Goal: Task Accomplishment & Management: Manage account settings

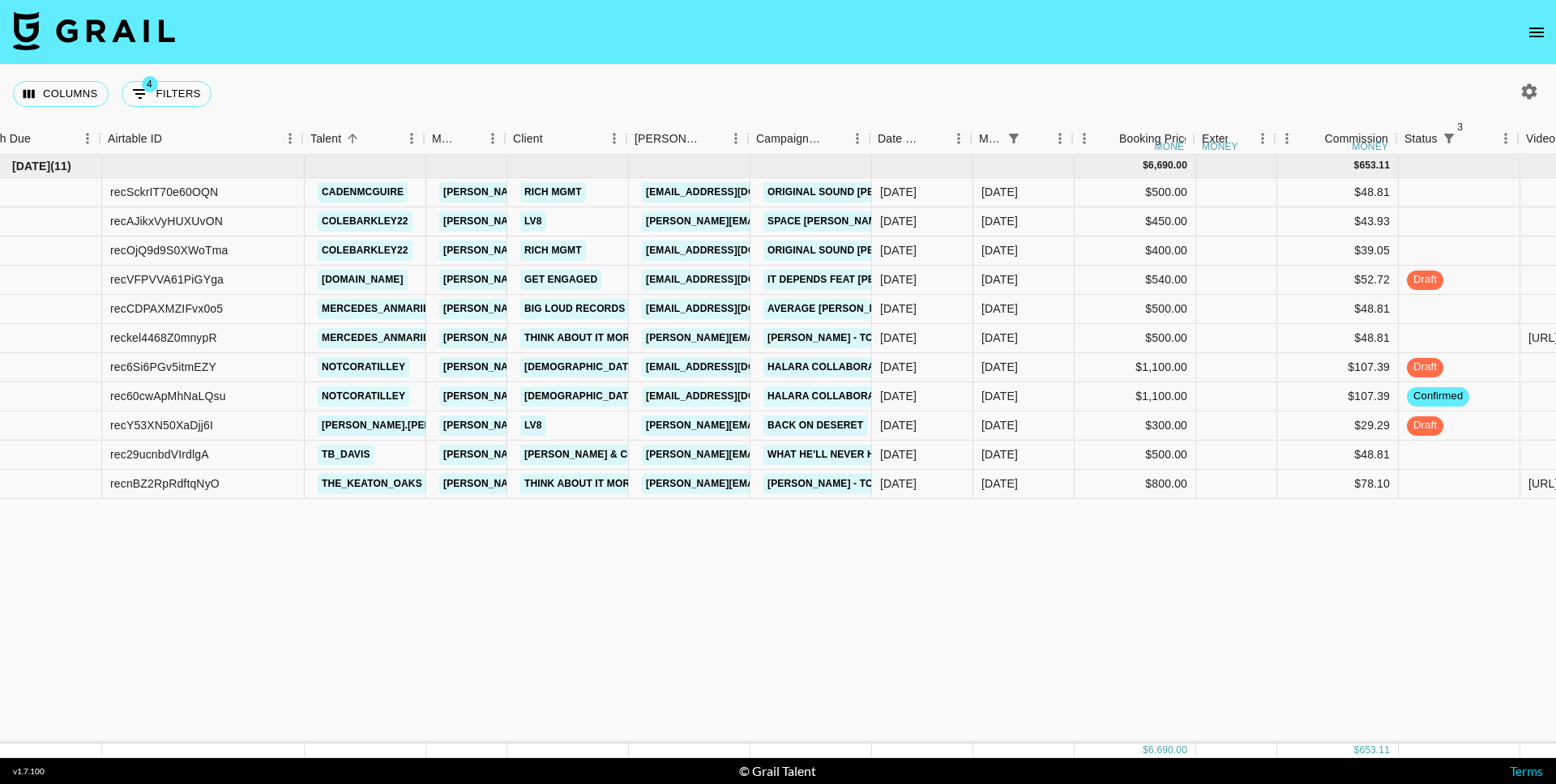
scroll to position [0, 29]
click at [165, 103] on button "4 Filters" at bounding box center [166, 94] width 90 height 26
select select "status"
select select "not"
select select "cancelled"
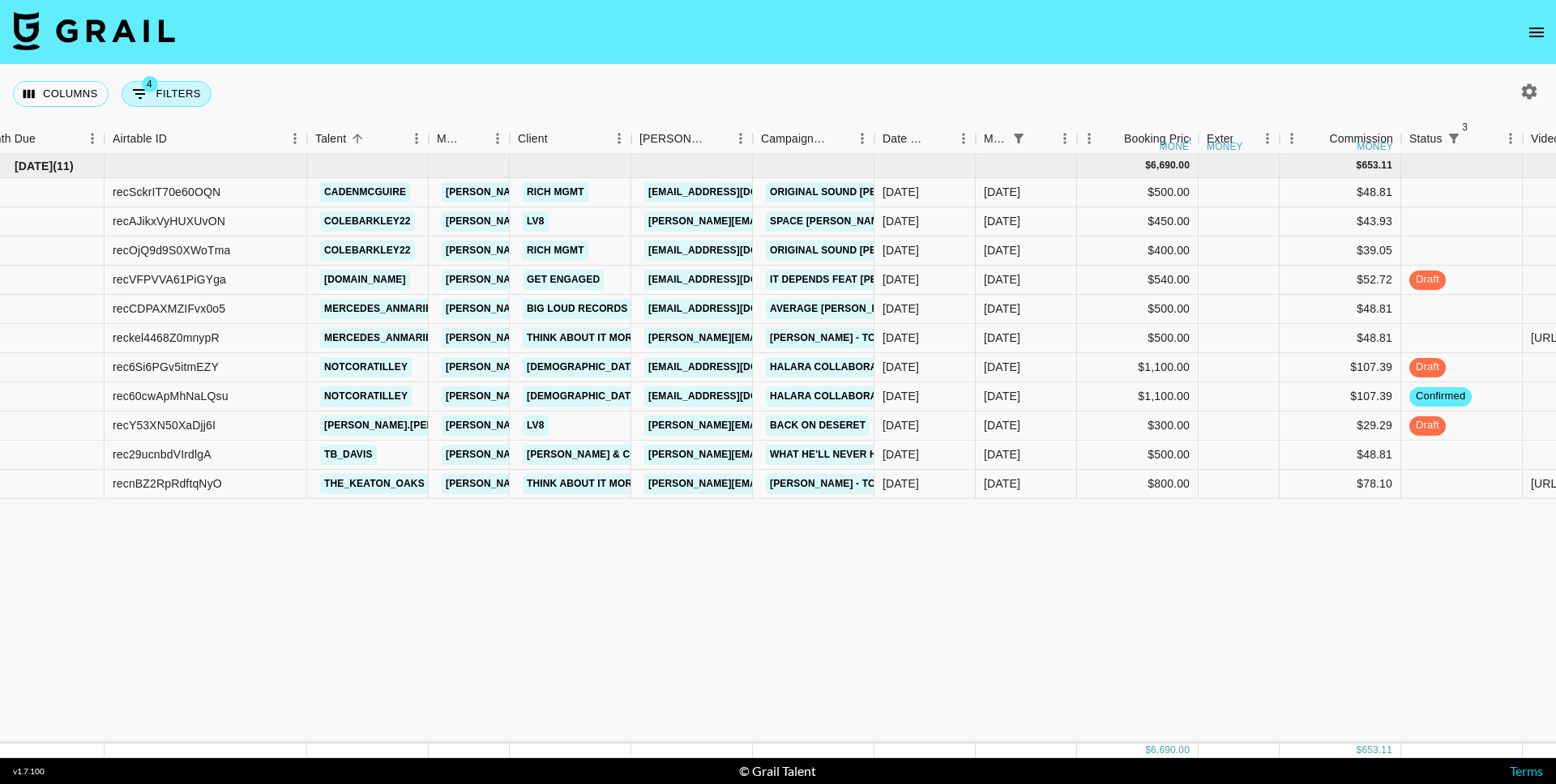
select select "status"
select select "not"
select select "declined"
select select "status"
select select "not"
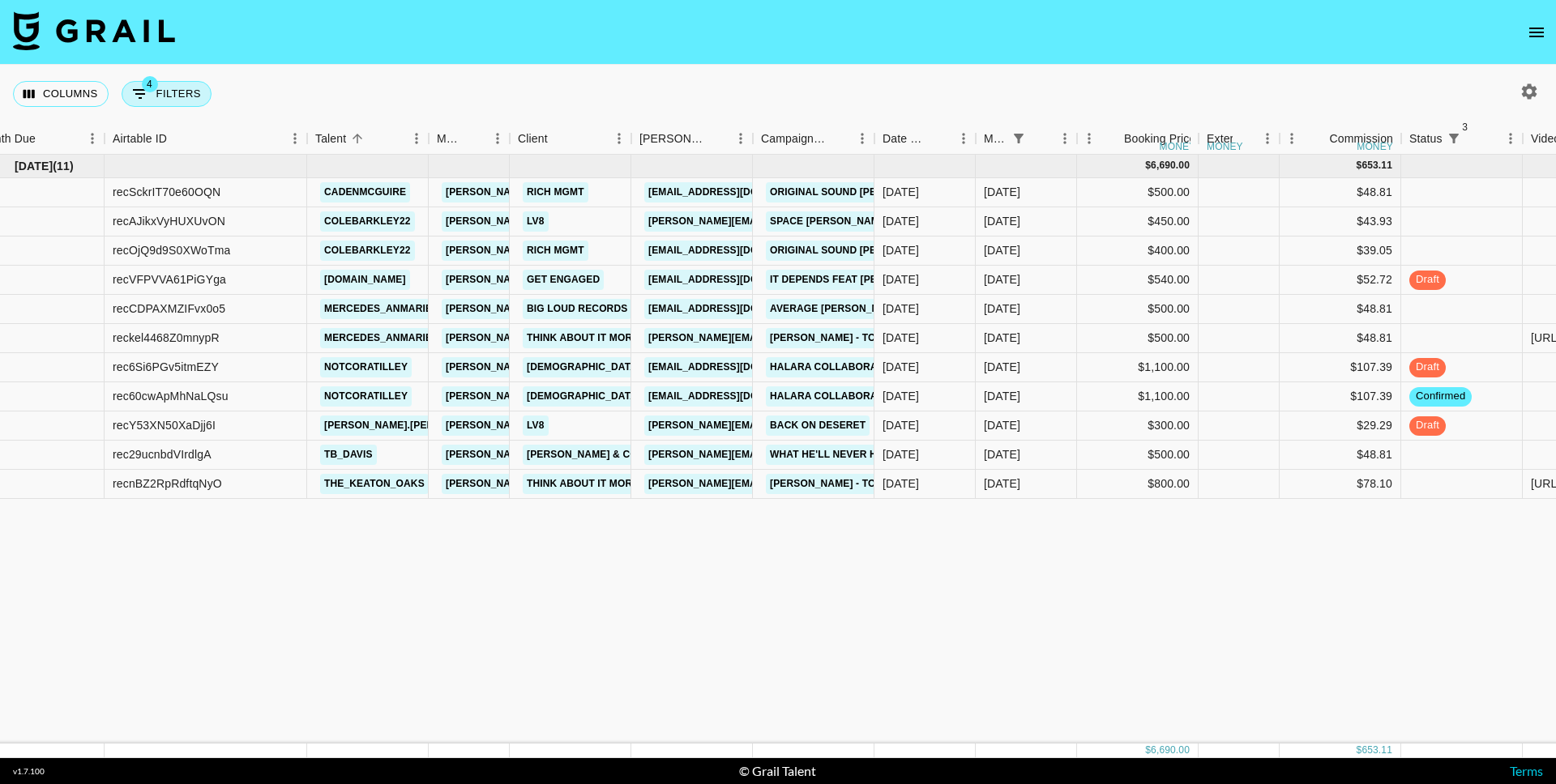
select select "approved"
select select "monthDue2"
select select "[DATE]"
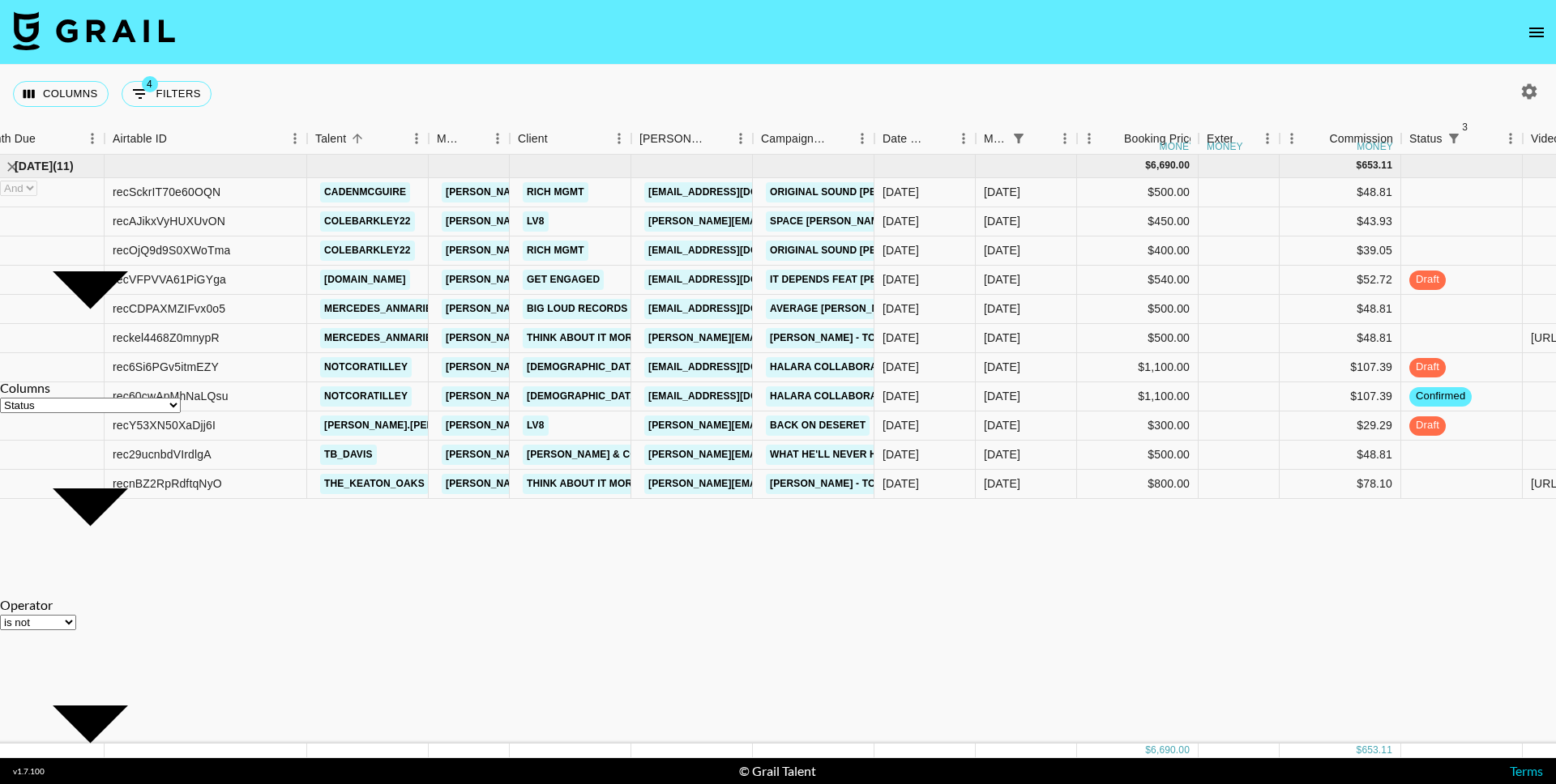
select select "is"
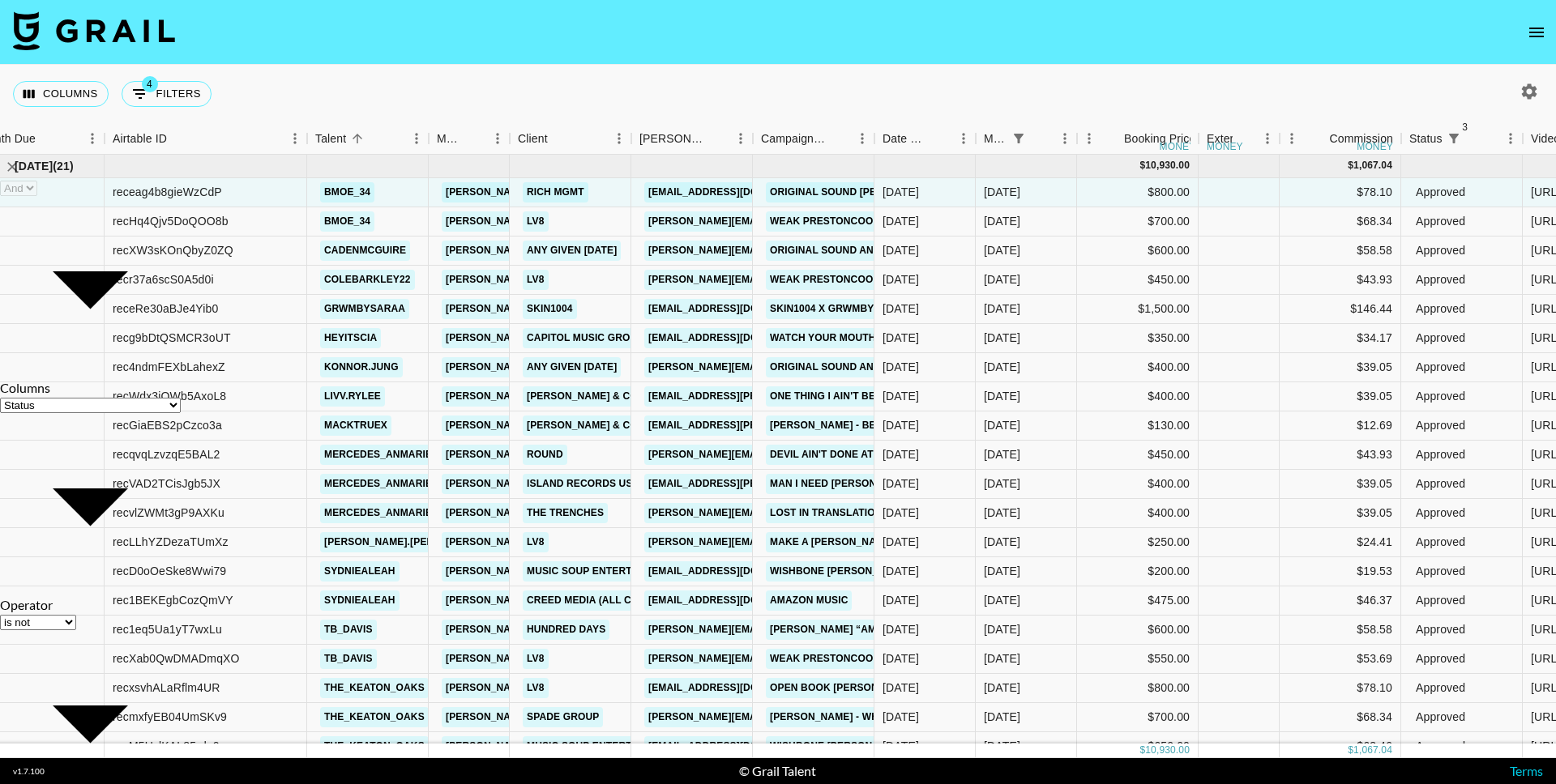
click at [526, 48] on nav at bounding box center [778, 32] width 1556 height 65
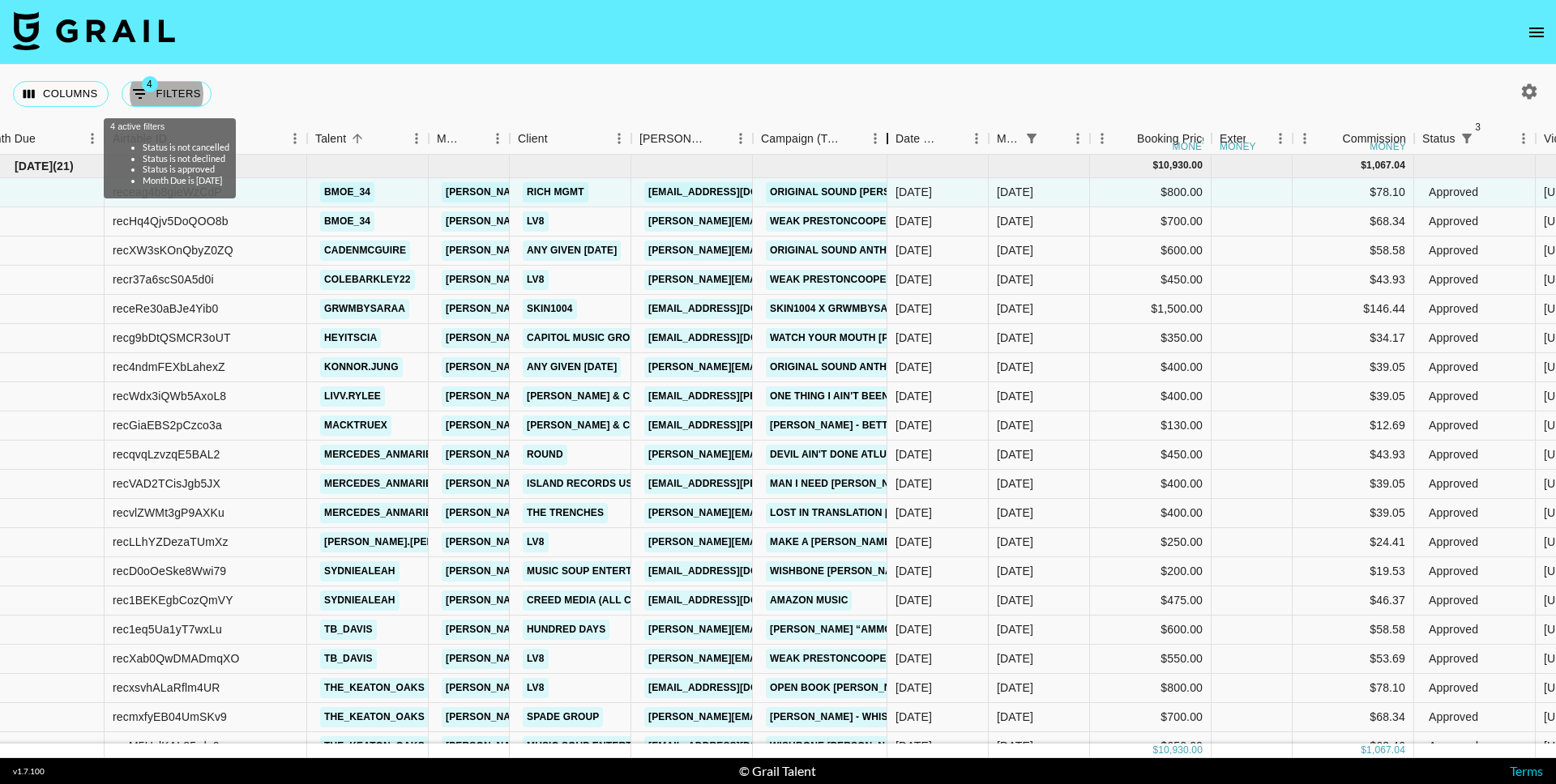
drag, startPoint x: 871, startPoint y: 147, endPoint x: 918, endPoint y: 146, distance: 47.0
click at [897, 146] on div "Campaign (Type)" at bounding box center [887, 139] width 19 height 32
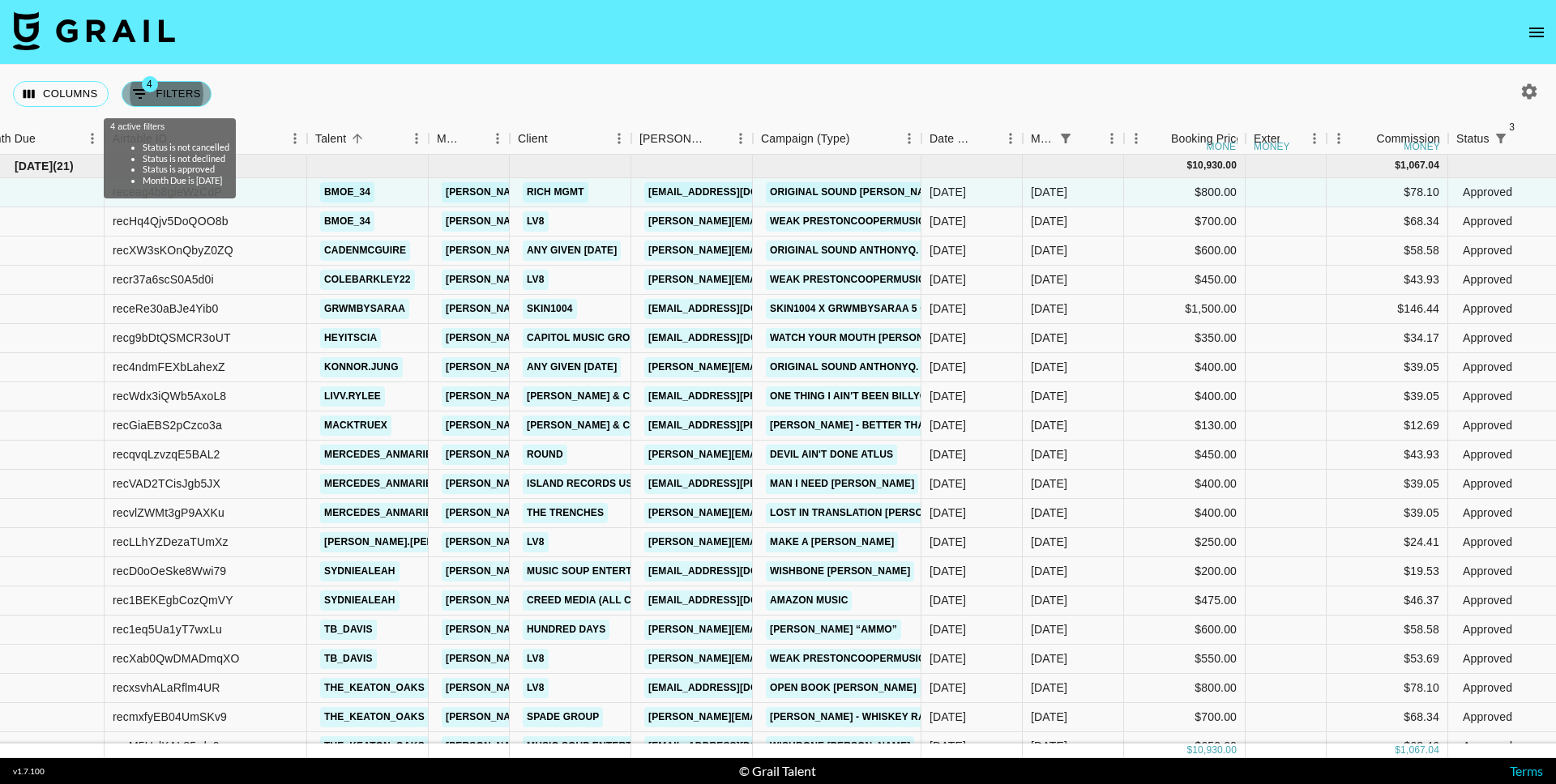
click at [170, 102] on button "4 Filters" at bounding box center [166, 94] width 90 height 26
select select "status"
select select "not"
select select "cancelled"
select select "status"
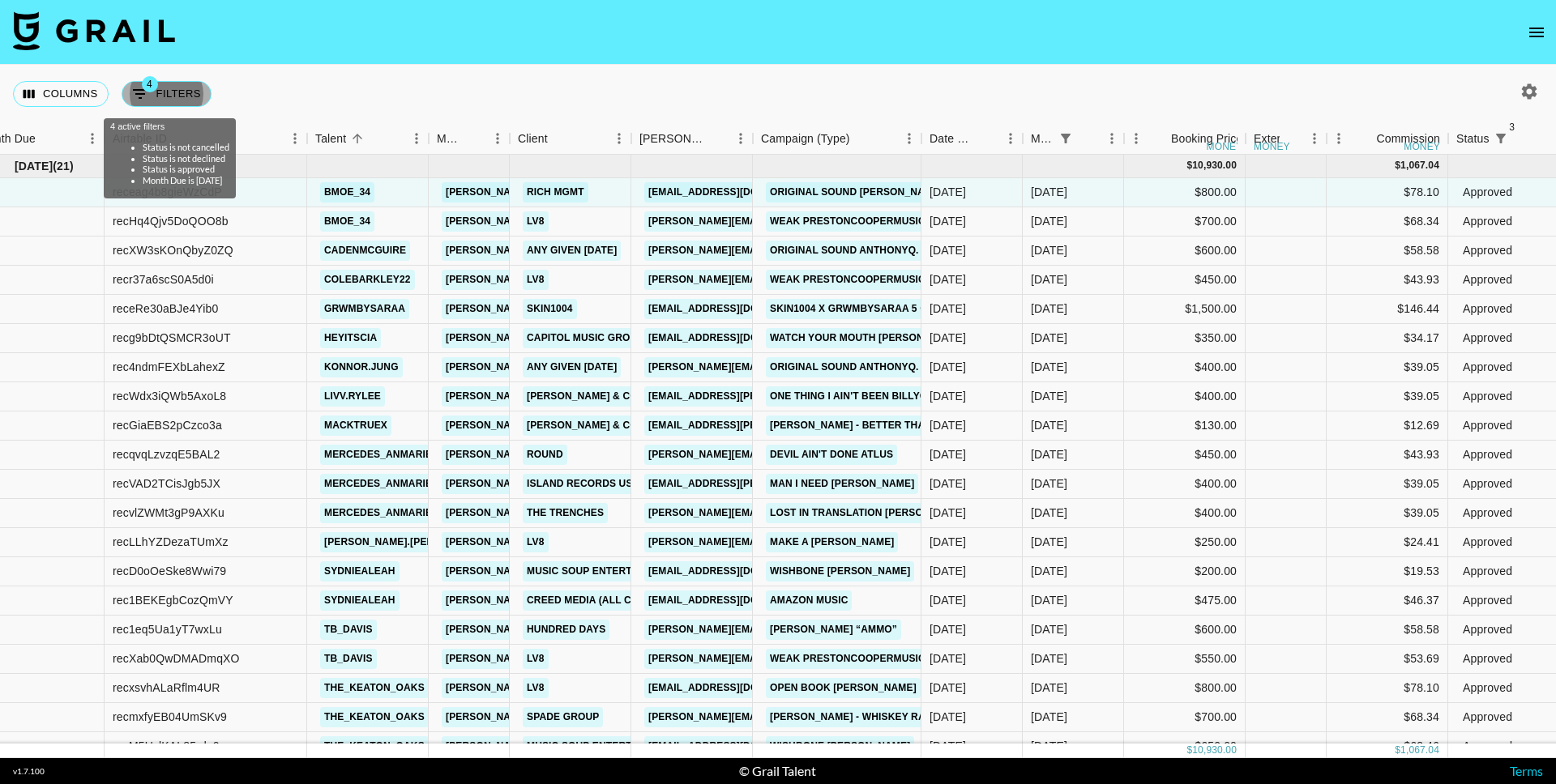
select select "not"
select select "declined"
select select "status"
select select "approved"
select select "monthDue2"
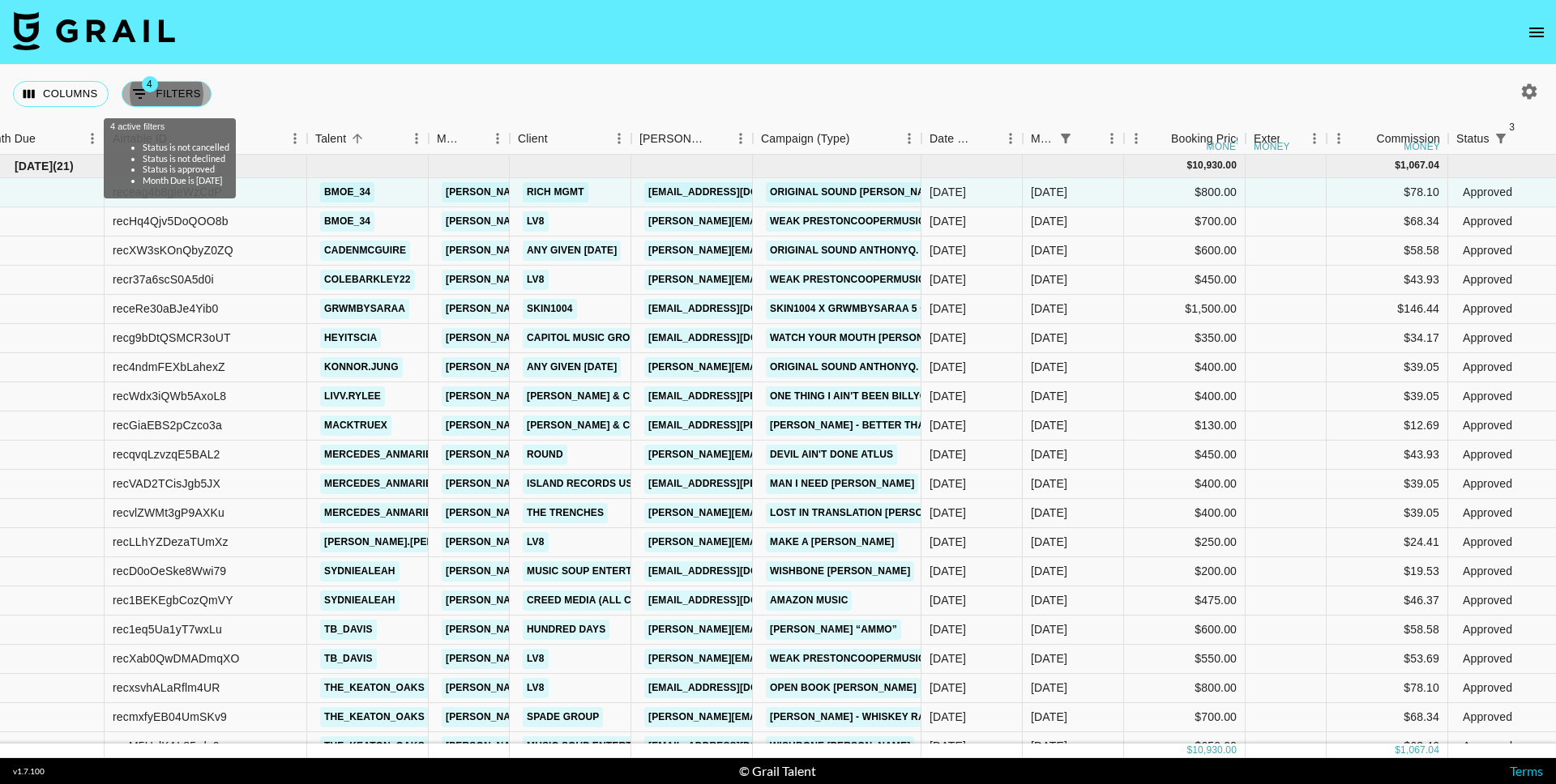
select select "[DATE]"
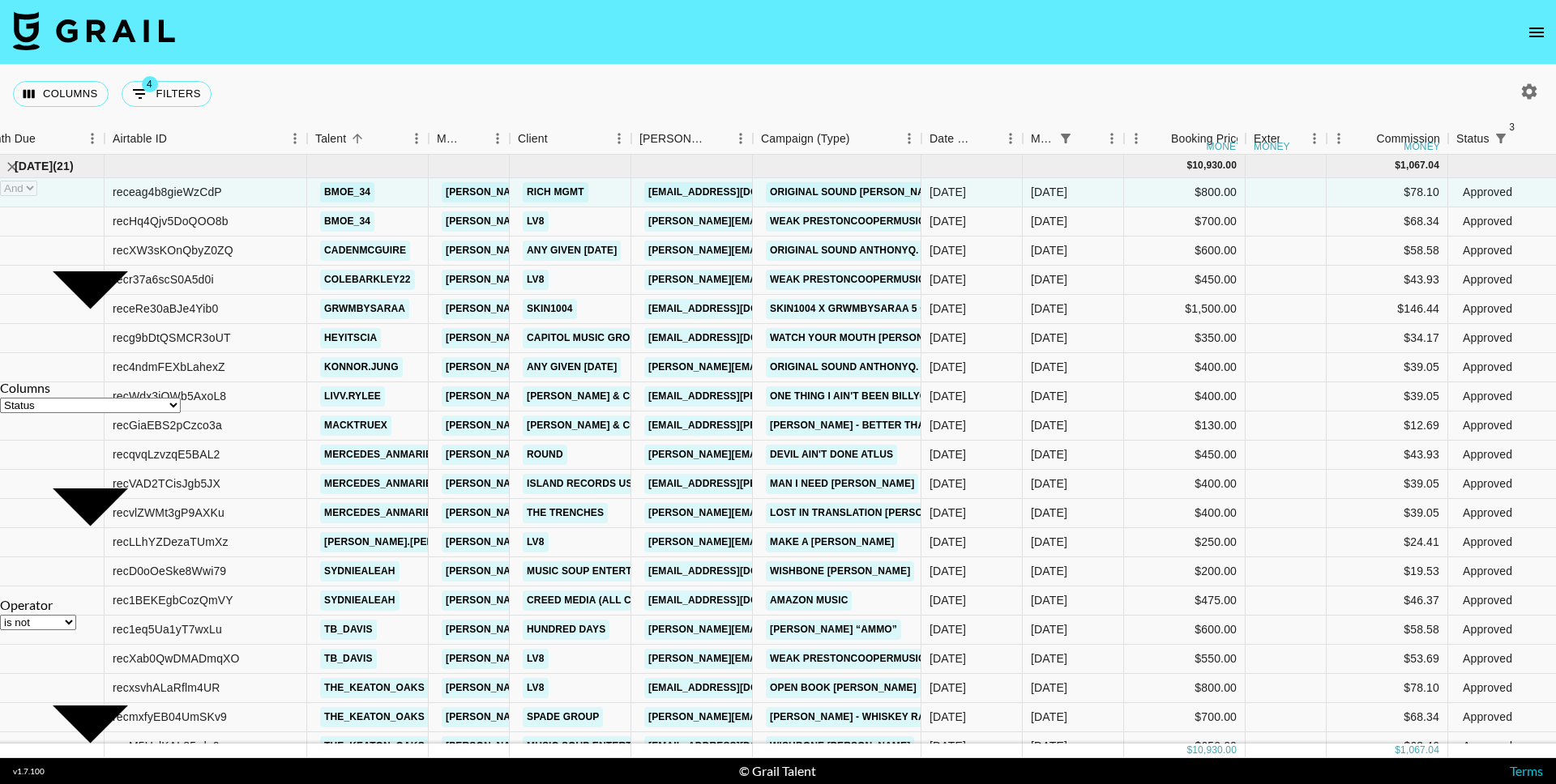
select select "not"
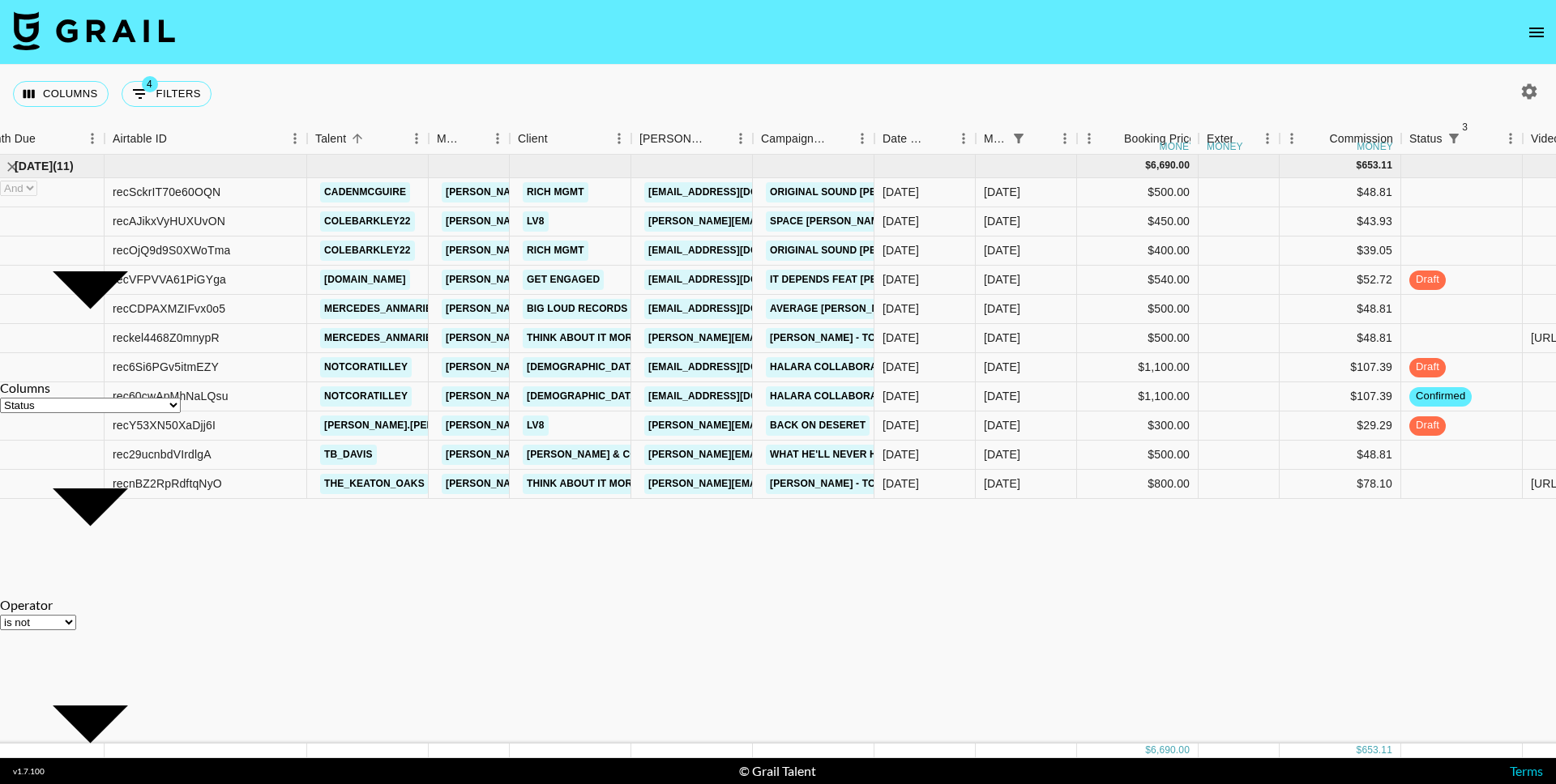
click at [330, 78] on div "Columns 4 Filters + Booking" at bounding box center [778, 94] width 1556 height 58
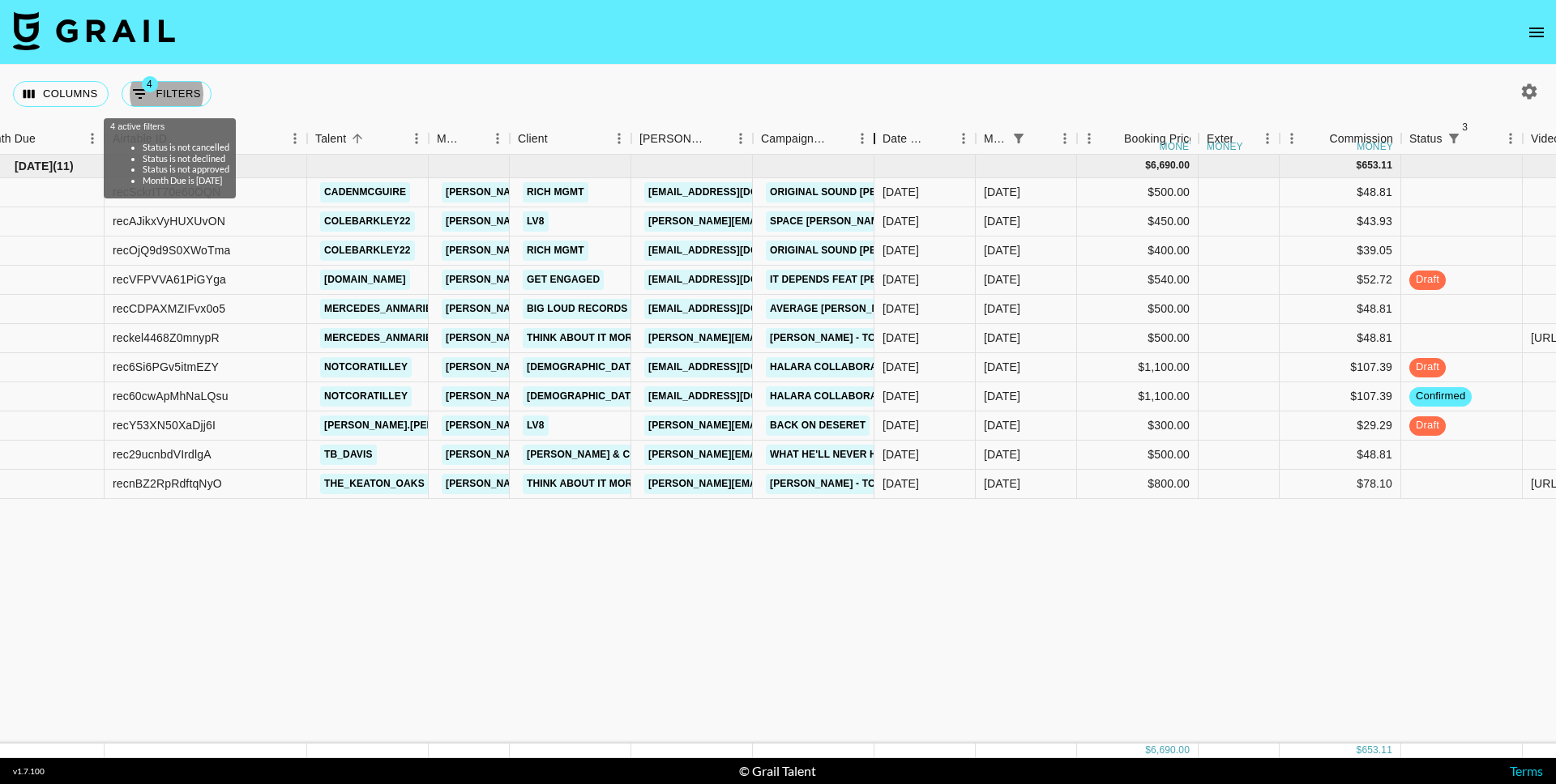
drag, startPoint x: 876, startPoint y: 135, endPoint x: 961, endPoint y: 135, distance: 85.0
click at [884, 135] on div "Campaign (Type)" at bounding box center [873, 139] width 19 height 32
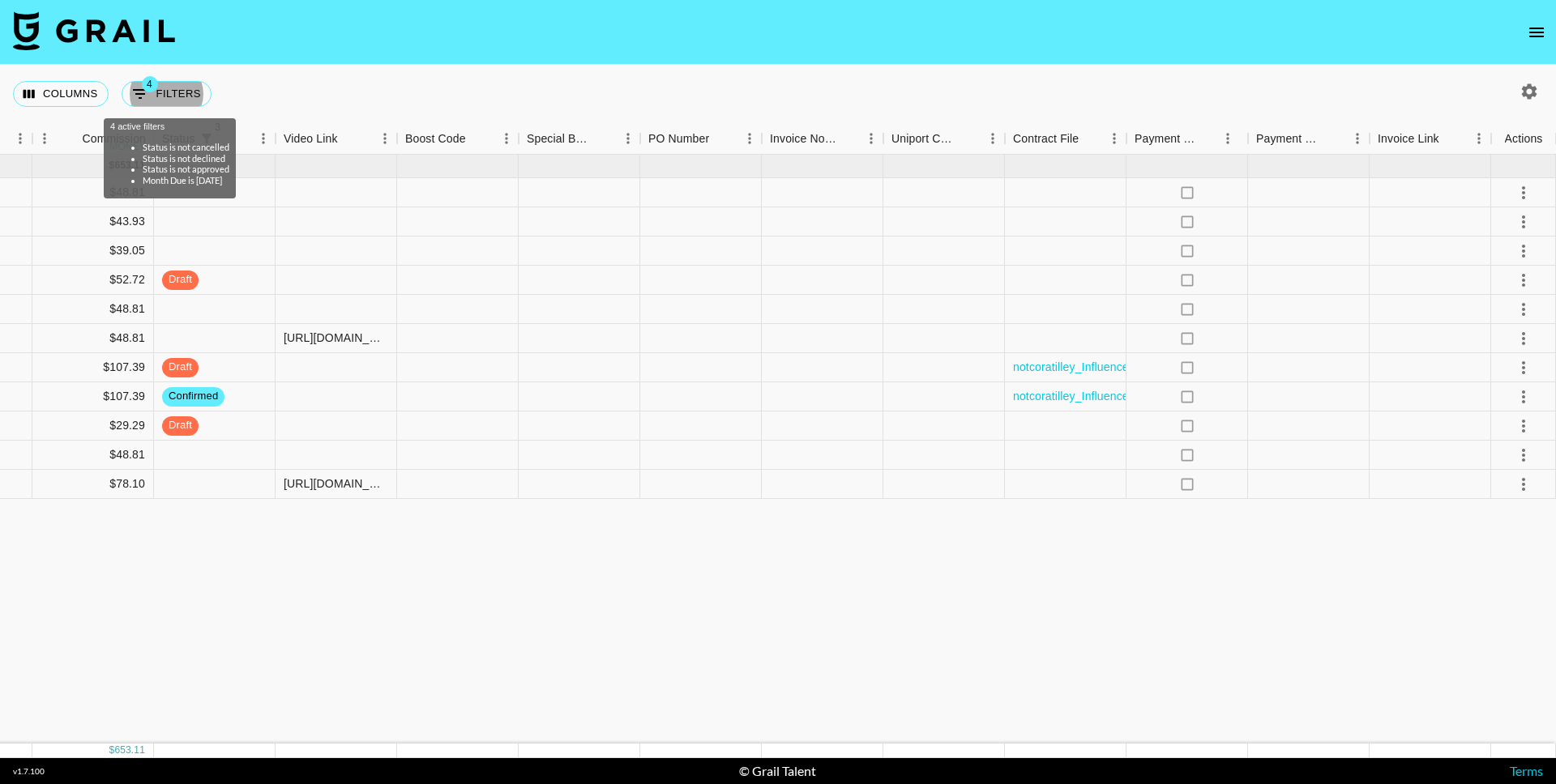
scroll to position [0, 1359]
click at [1523, 420] on icon "select merge strategy" at bounding box center [1523, 425] width 19 height 19
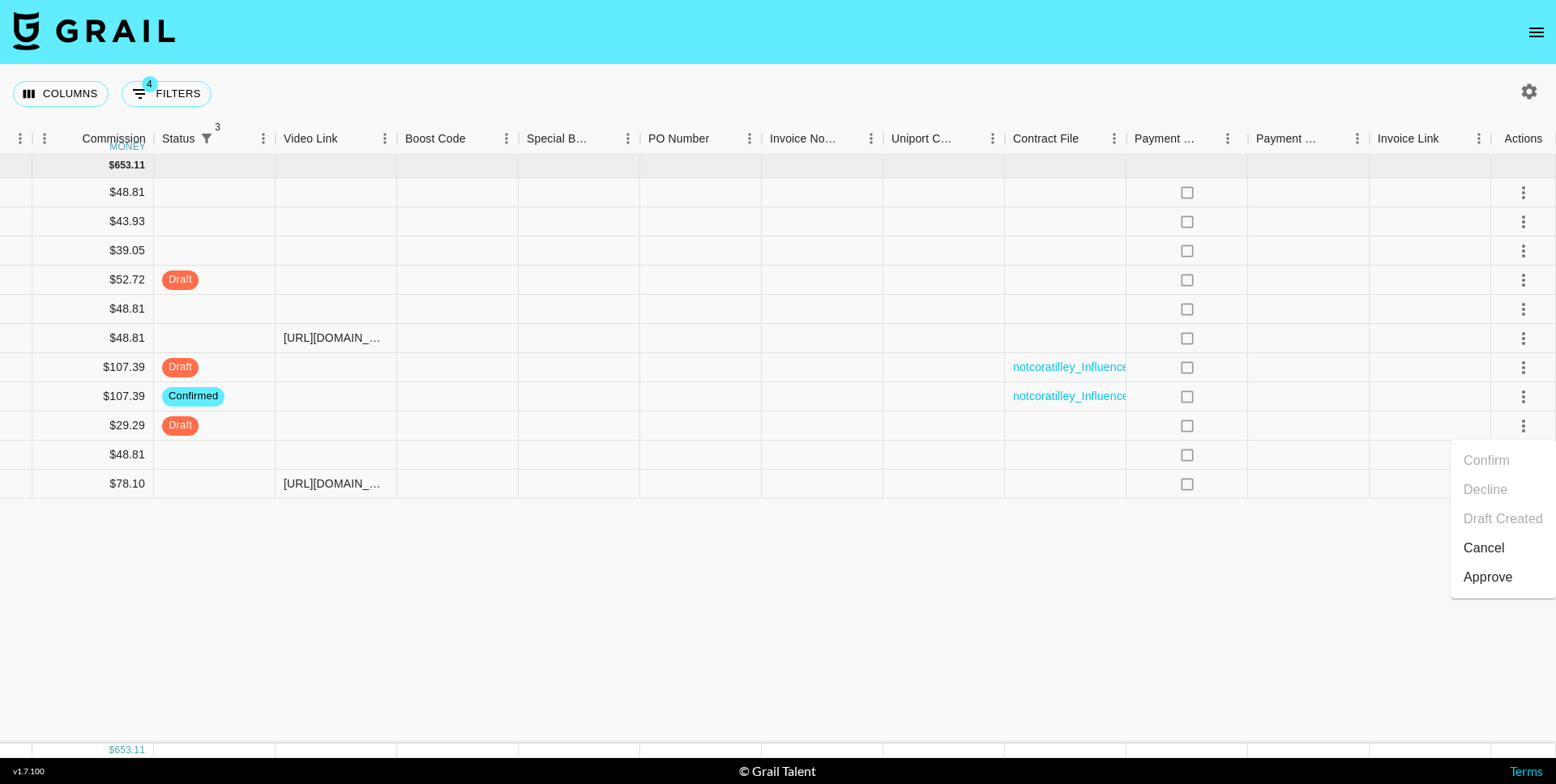
click at [1481, 552] on li "Cancel" at bounding box center [1503, 549] width 105 height 29
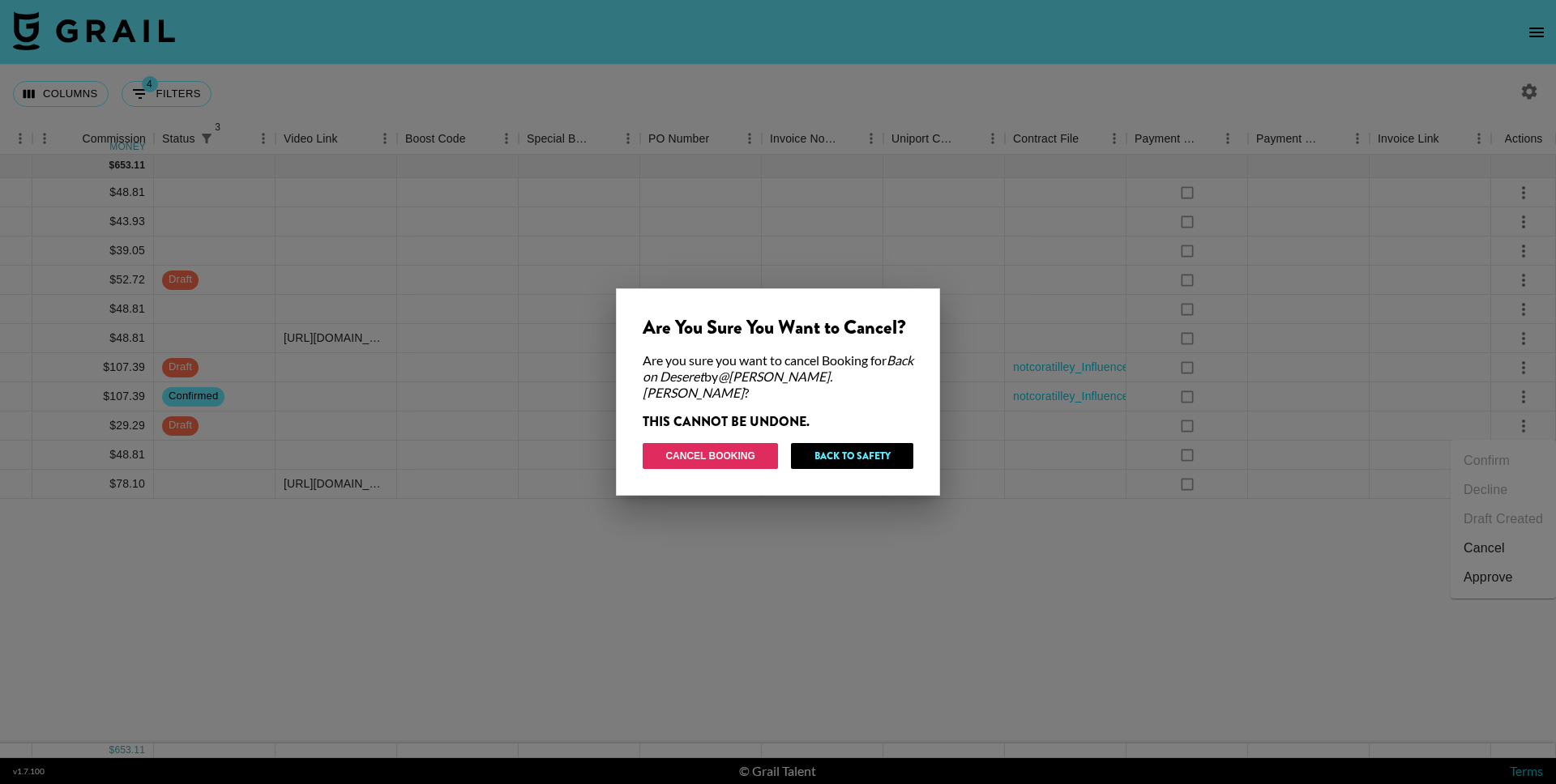
click at [727, 455] on button "Cancel Booking" at bounding box center [710, 456] width 135 height 26
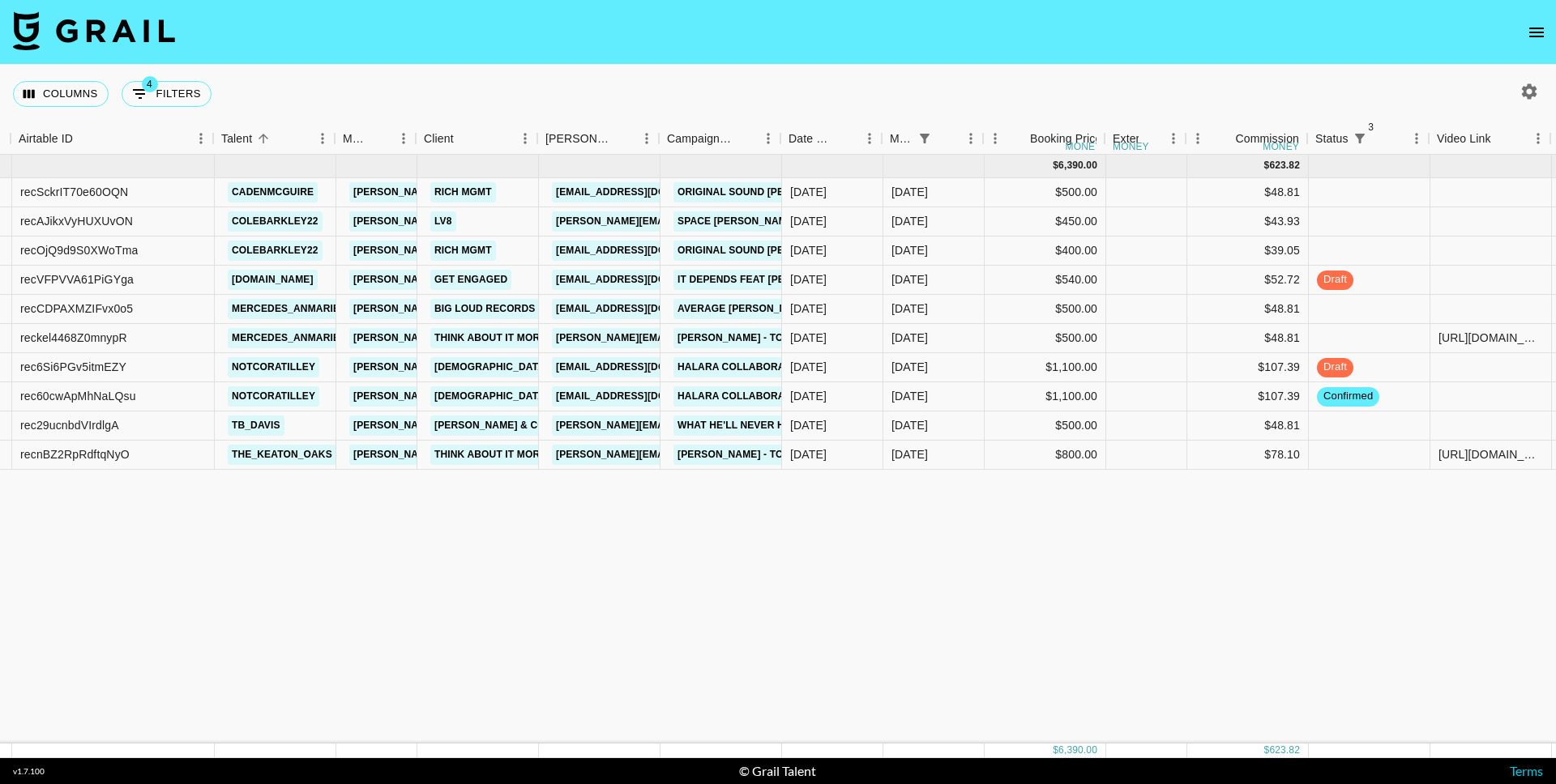
scroll to position [0, 130]
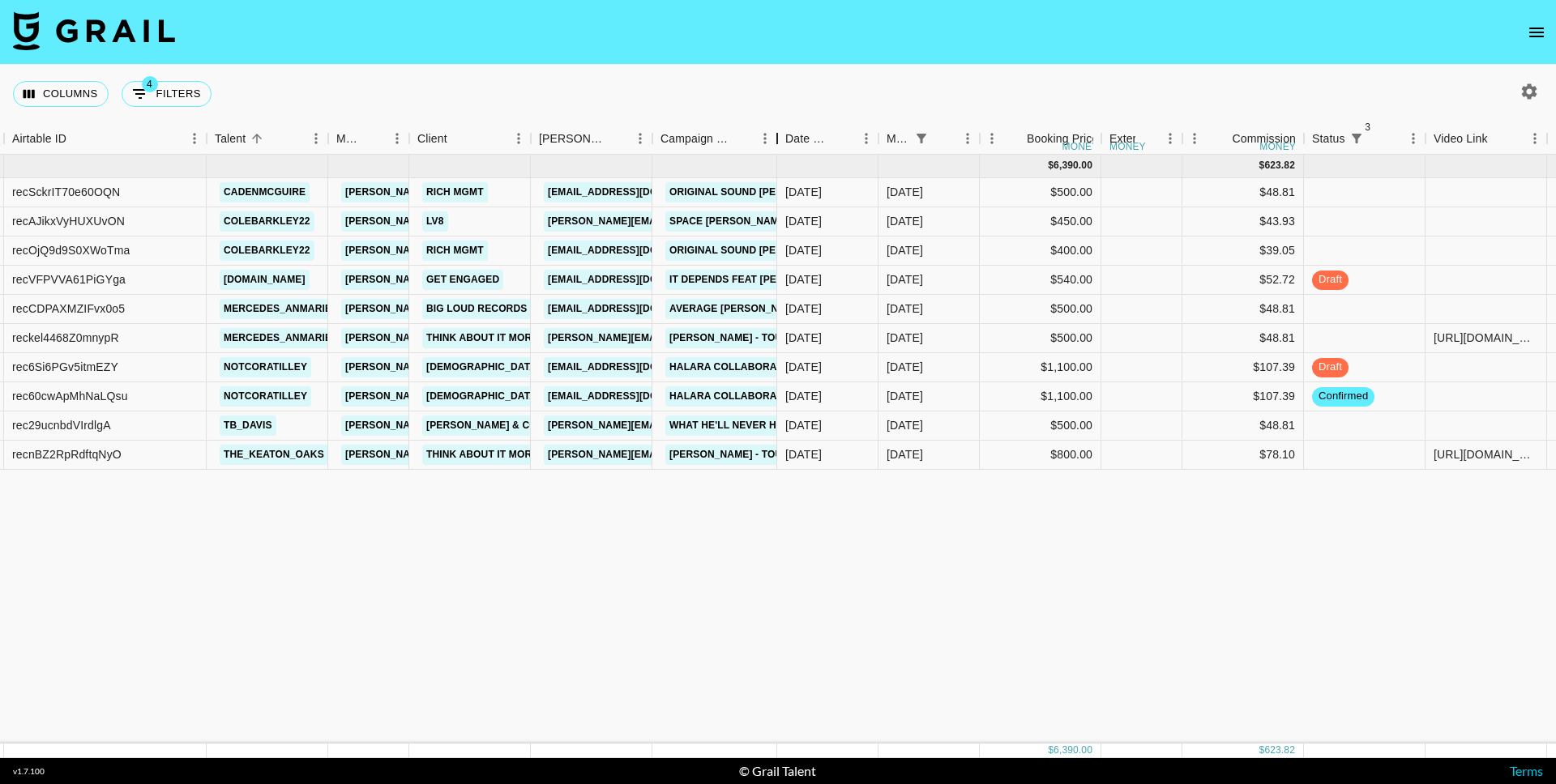
drag, startPoint x: 775, startPoint y: 144, endPoint x: 906, endPoint y: 152, distance: 131.2
click at [787, 152] on div "Campaign (Type)" at bounding box center [776, 139] width 19 height 32
click at [455, 72] on div "Columns 4 Filters + Booking" at bounding box center [778, 94] width 1556 height 58
